Goal: Transaction & Acquisition: Purchase product/service

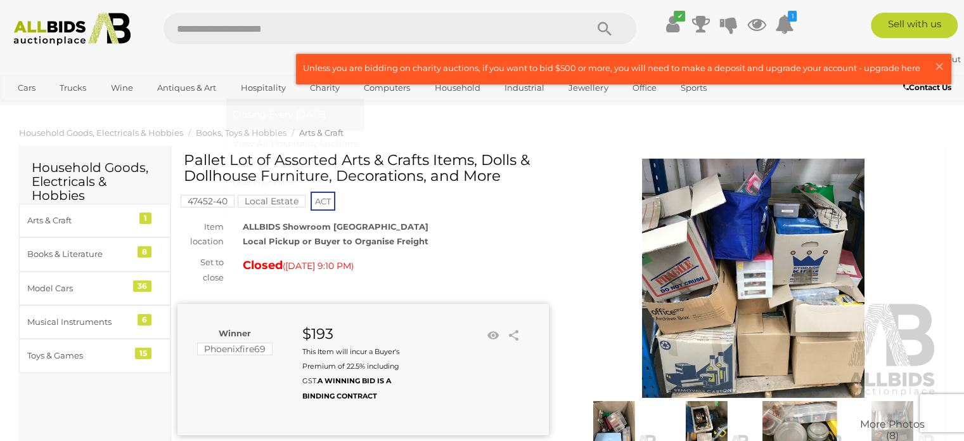
click at [271, 86] on link "Hospitality" at bounding box center [263, 87] width 61 height 21
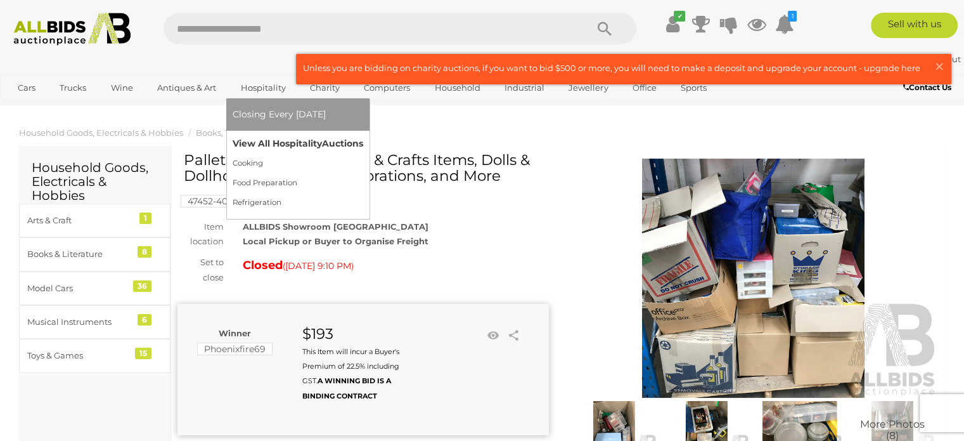
click at [279, 141] on link "View All Hospitality Auctions" at bounding box center [298, 144] width 131 height 20
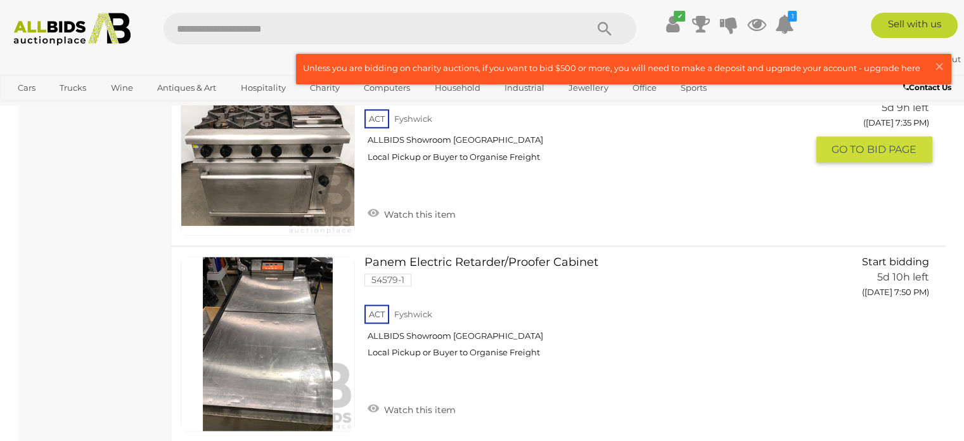
scroll to position [1594, 0]
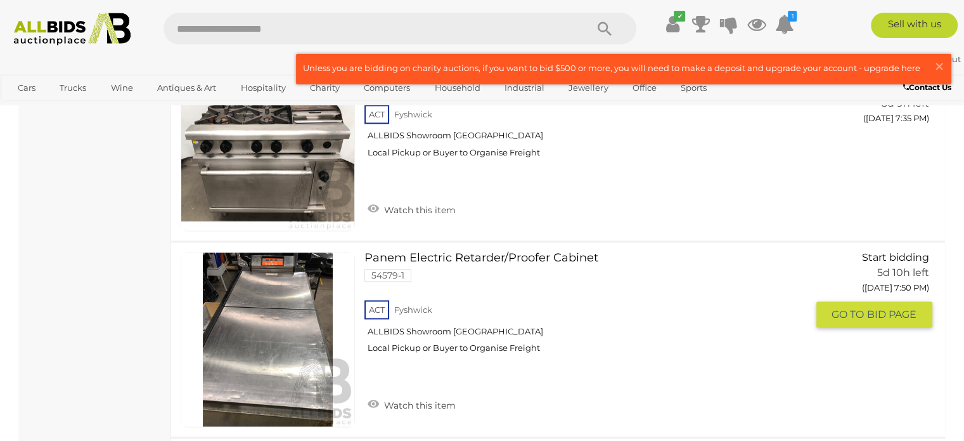
click at [513, 266] on link "Panem Electric Retarder/Proofer Cabinet 54579-1 ACT Fyshwick ALLBIDS Showroom […" at bounding box center [590, 307] width 432 height 111
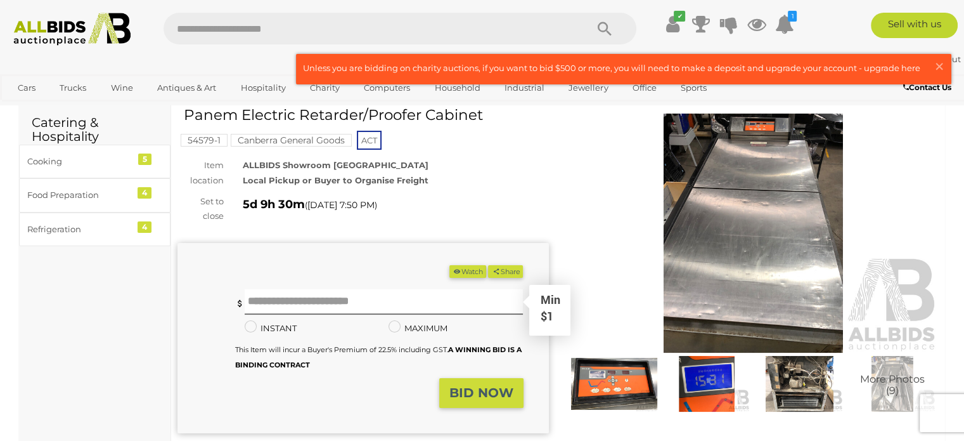
scroll to position [43, 0]
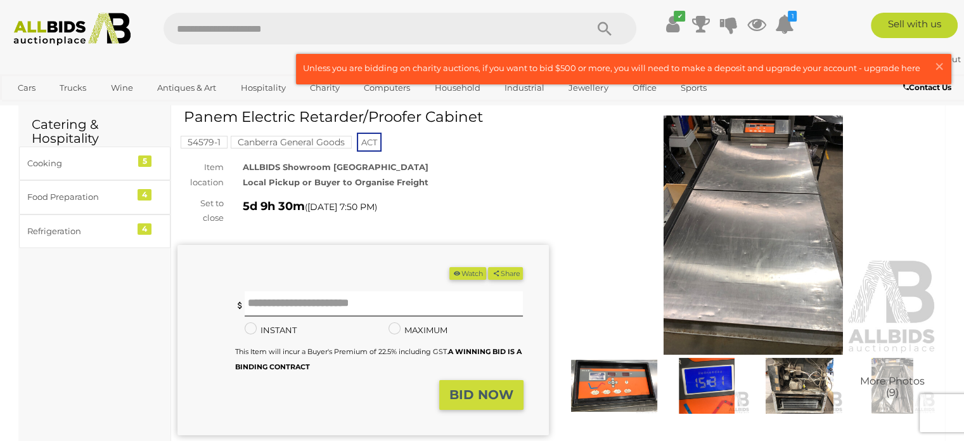
click at [616, 390] on img at bounding box center [614, 386] width 86 height 56
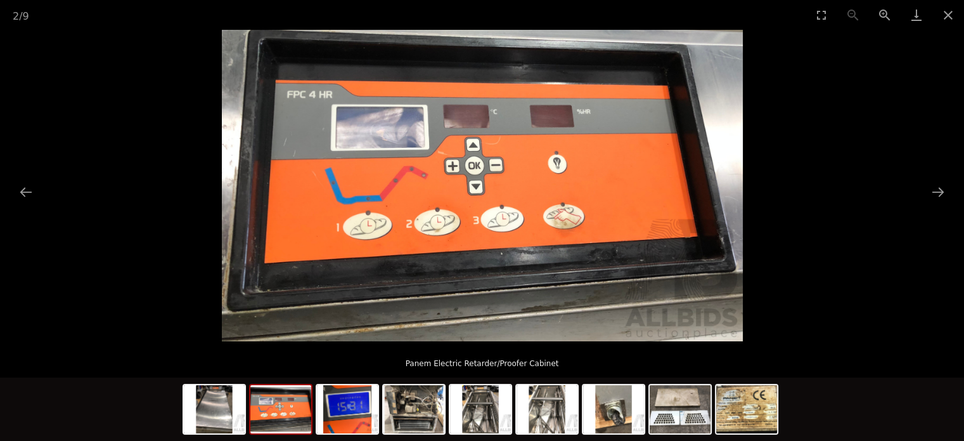
scroll to position [101, 0]
click at [431, 413] on img at bounding box center [414, 409] width 61 height 48
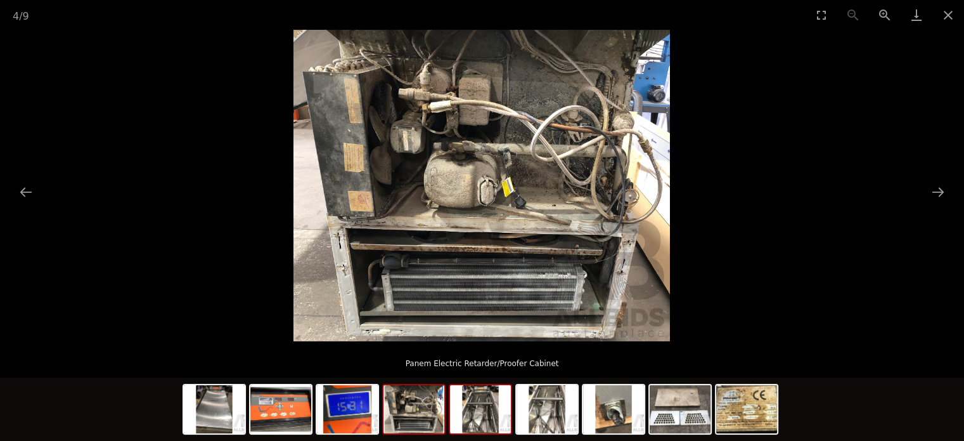
click at [505, 399] on img at bounding box center [480, 409] width 61 height 48
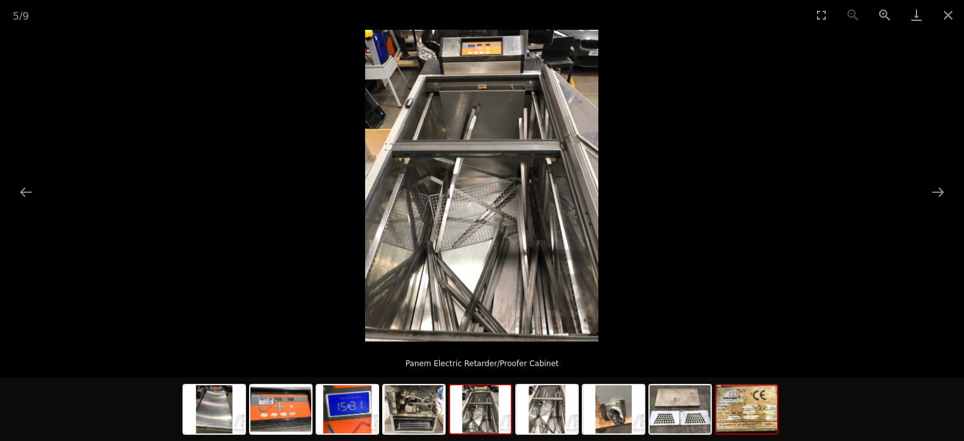
click at [728, 417] on img at bounding box center [746, 409] width 61 height 48
